Goal: Information Seeking & Learning: Learn about a topic

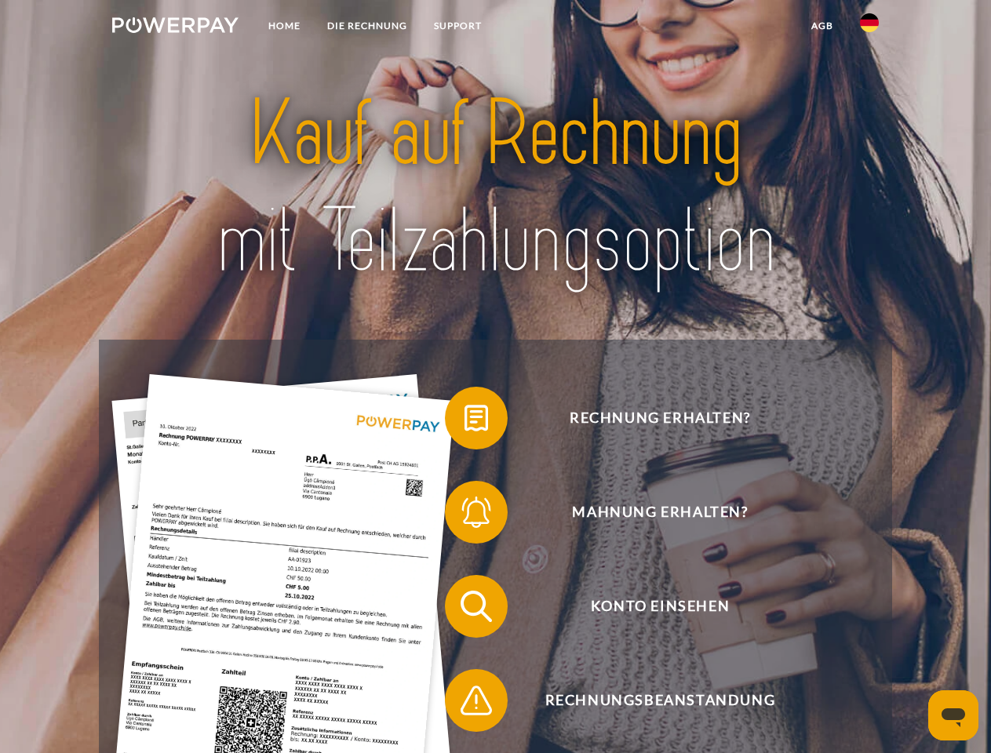
click at [175, 27] on img at bounding box center [175, 25] width 126 height 16
click at [869, 27] on img at bounding box center [869, 22] width 19 height 19
click at [821, 26] on link "agb" at bounding box center [822, 26] width 49 height 28
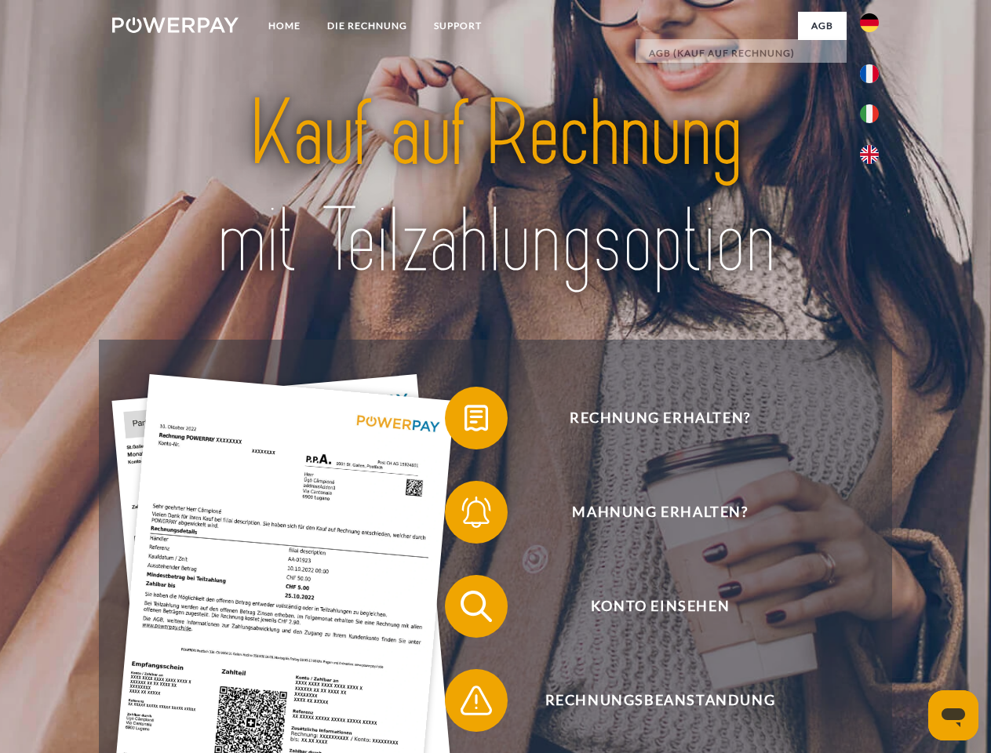
click at [464, 421] on span at bounding box center [452, 418] width 78 height 78
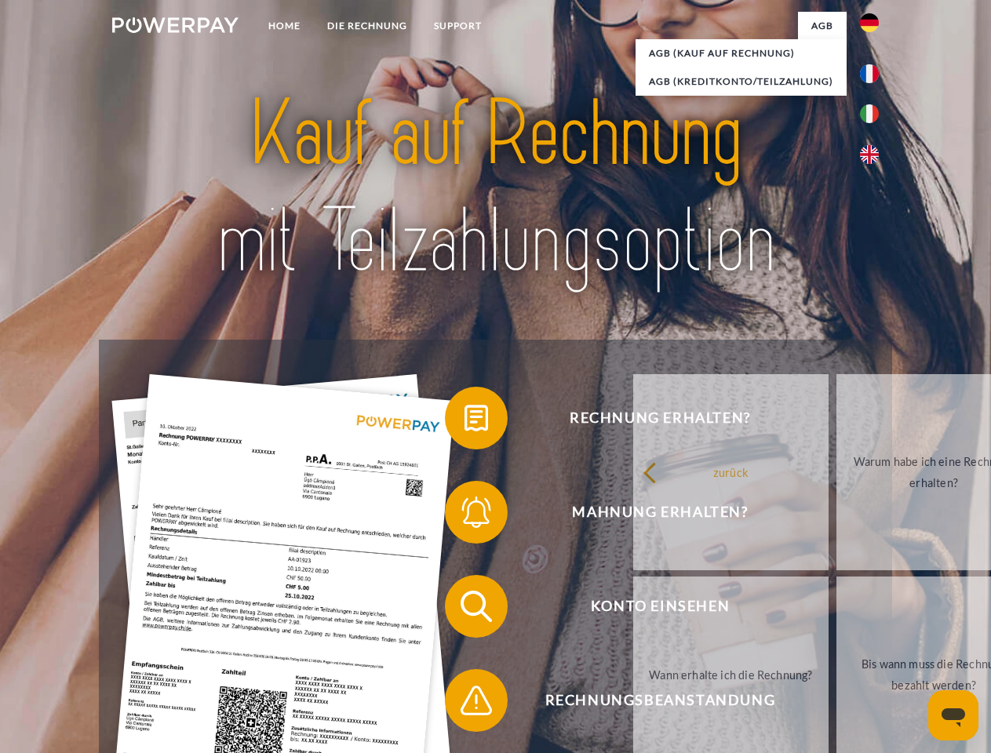
click at [464, 515] on span at bounding box center [452, 512] width 78 height 78
click at [836, 609] on link "Bis wann muss die Rechnung bezahlt werden?" at bounding box center [933, 674] width 195 height 196
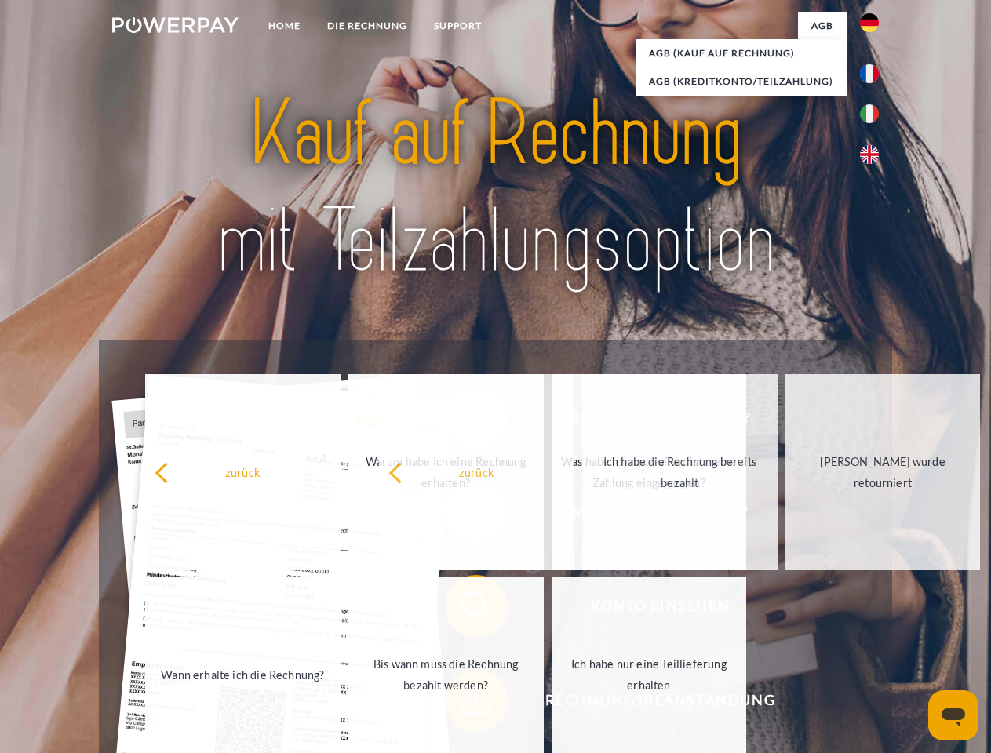
click at [464, 704] on span at bounding box center [452, 700] width 78 height 78
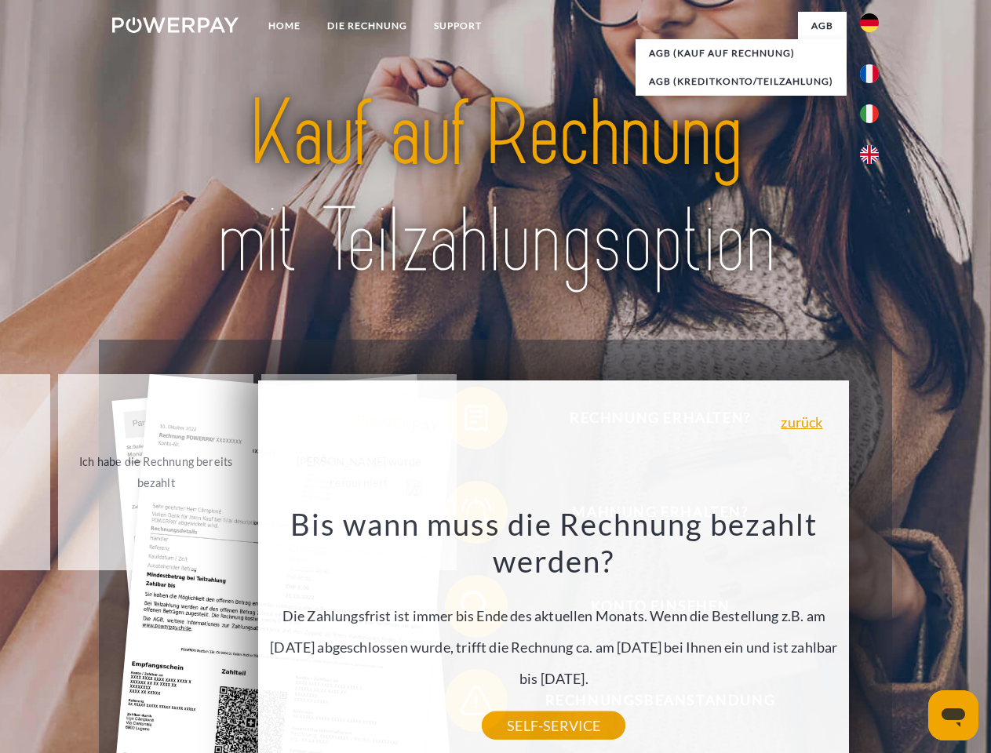
click at [953, 715] on icon "Messaging-Fenster öffnen" at bounding box center [953, 717] width 24 height 19
